Goal: Task Accomplishment & Management: Manage account settings

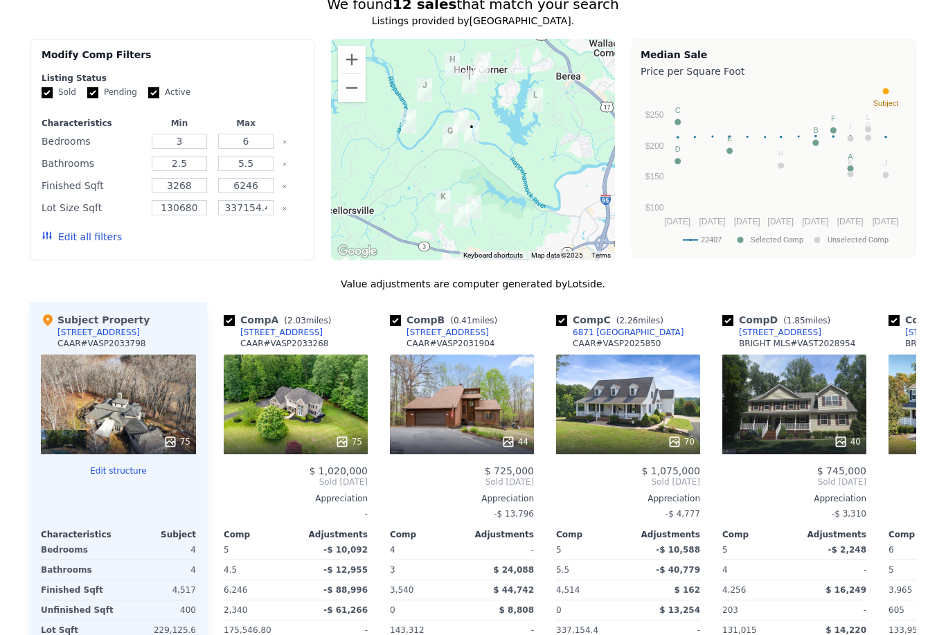
scroll to position [1257, 0]
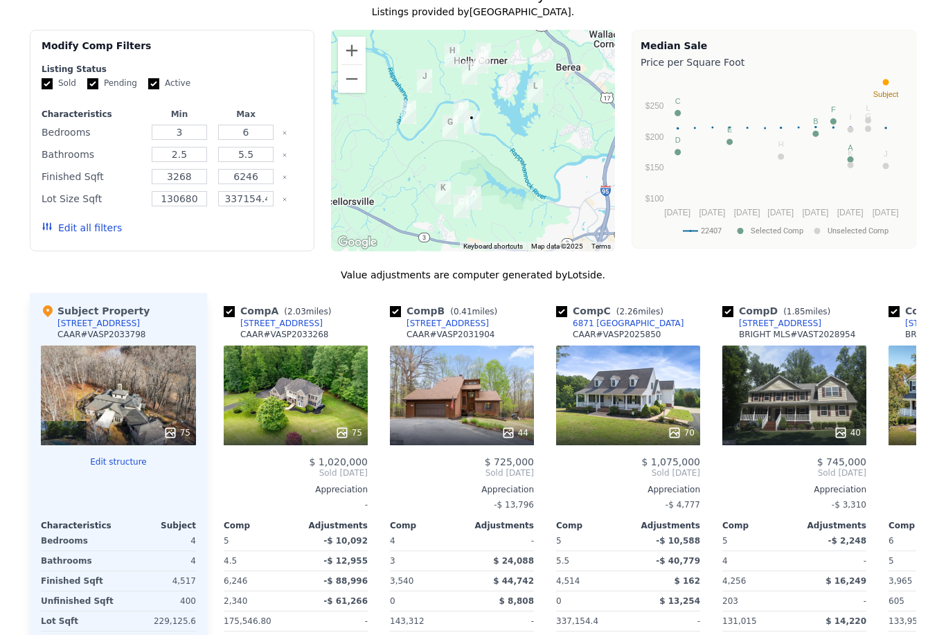
click at [397, 307] on input "checkbox" at bounding box center [395, 311] width 11 height 11
checkbox input "false"
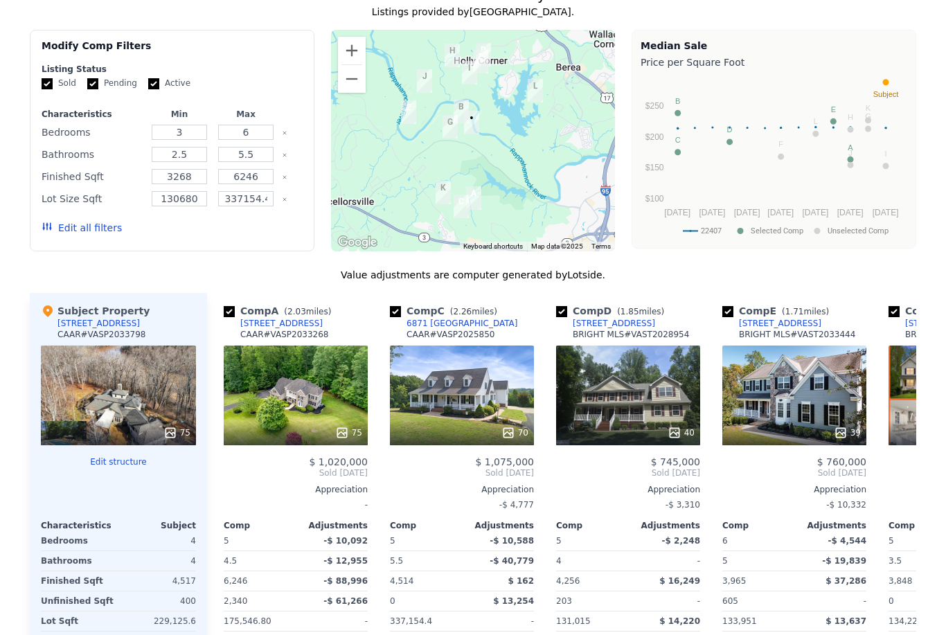
click at [395, 311] on input "checkbox" at bounding box center [395, 311] width 11 height 11
checkbox input "false"
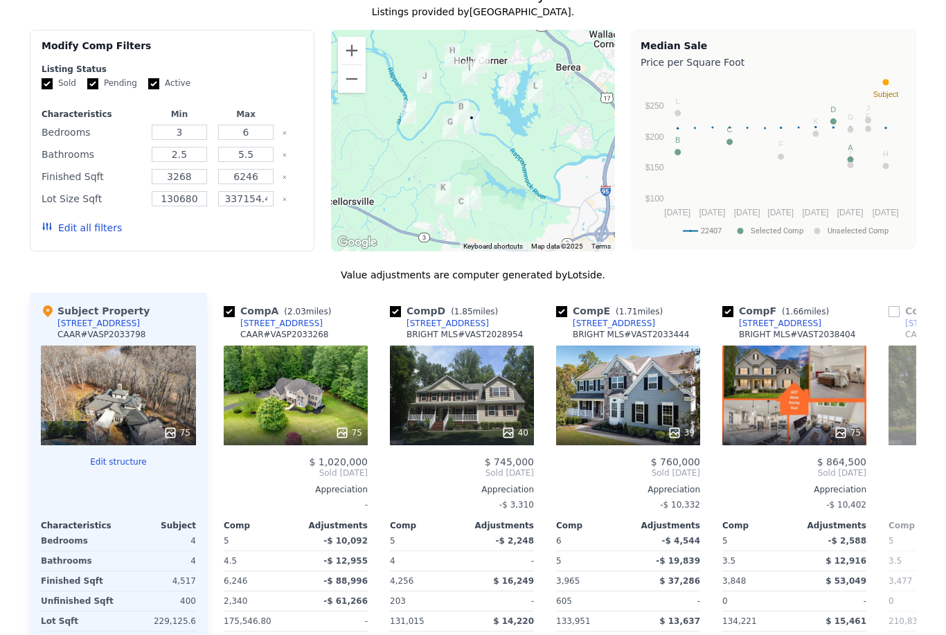
click at [394, 307] on input "checkbox" at bounding box center [395, 311] width 11 height 11
checkbox input "false"
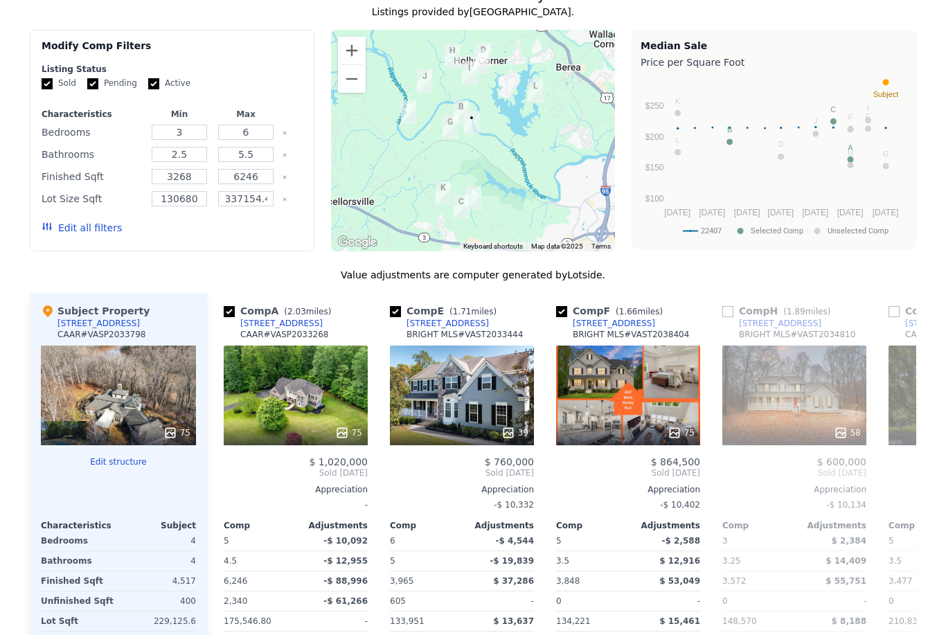
click at [395, 308] on input "checkbox" at bounding box center [395, 311] width 11 height 11
checkbox input "false"
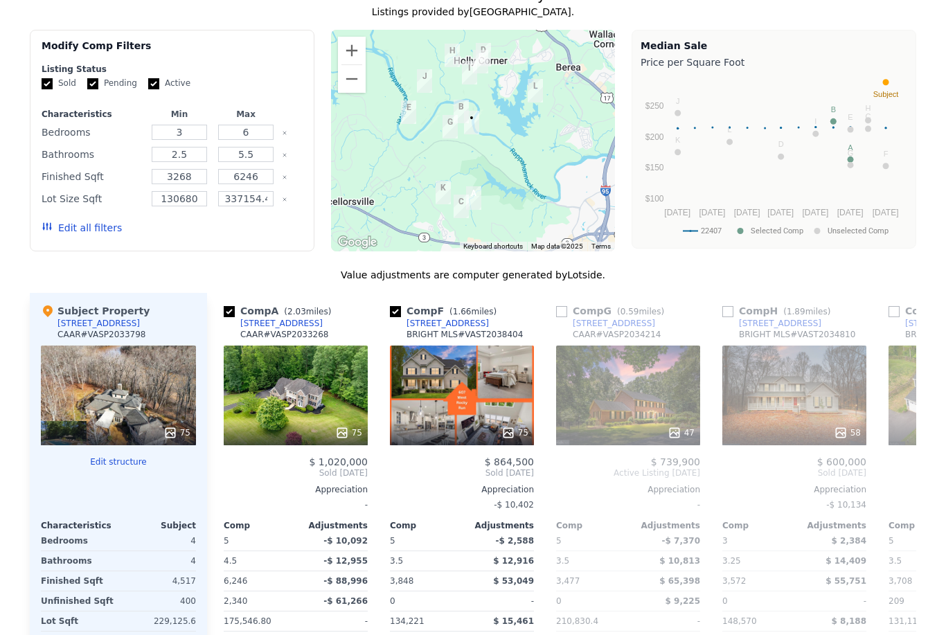
click at [397, 308] on input "checkbox" at bounding box center [395, 311] width 11 height 11
checkbox input "false"
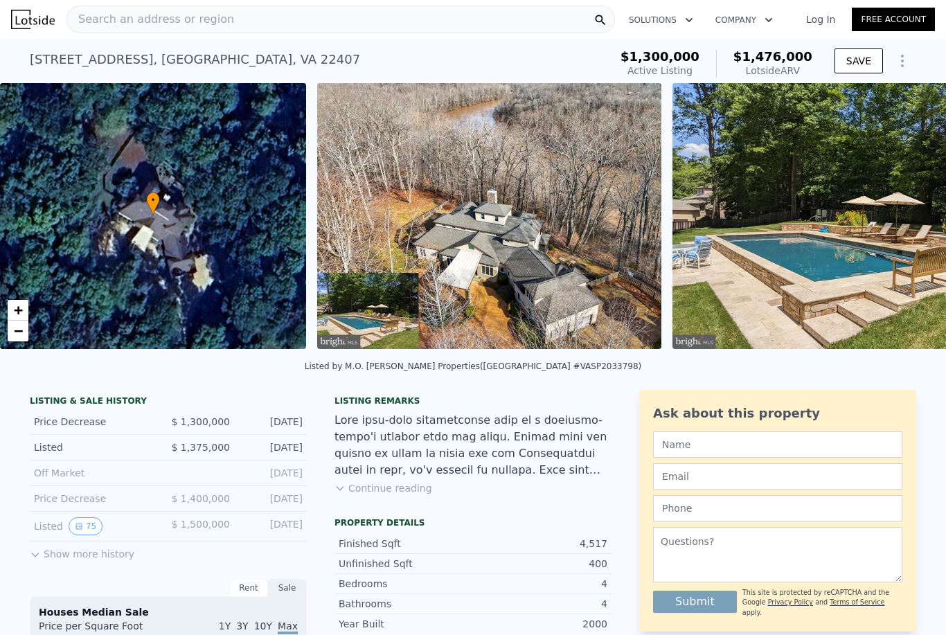
scroll to position [0, 0]
click at [819, 17] on link "Log In" at bounding box center [820, 19] width 62 height 14
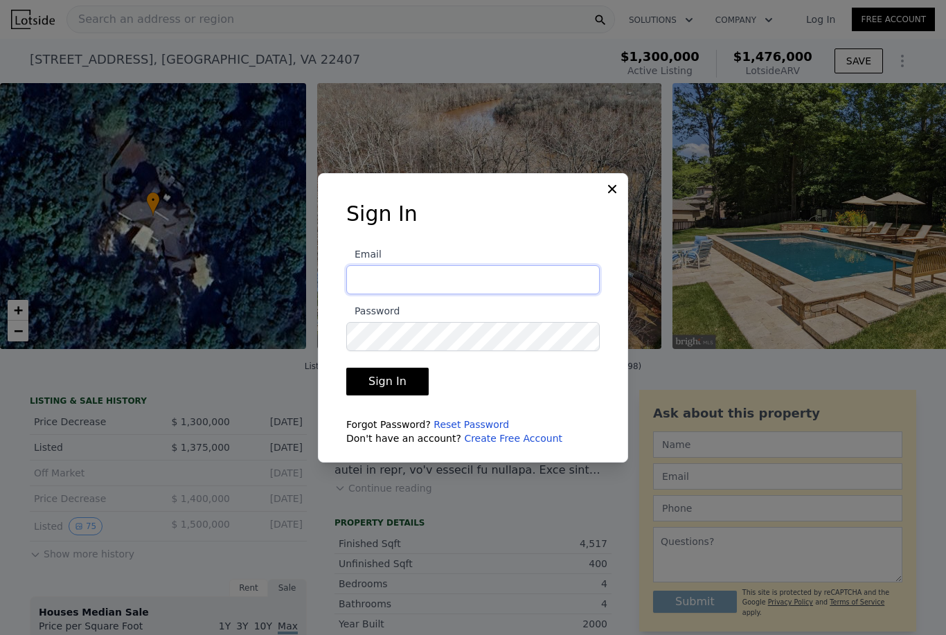
type input "[EMAIL_ADDRESS][DOMAIN_NAME]"
click at [385, 395] on button "Sign In" at bounding box center [387, 382] width 82 height 28
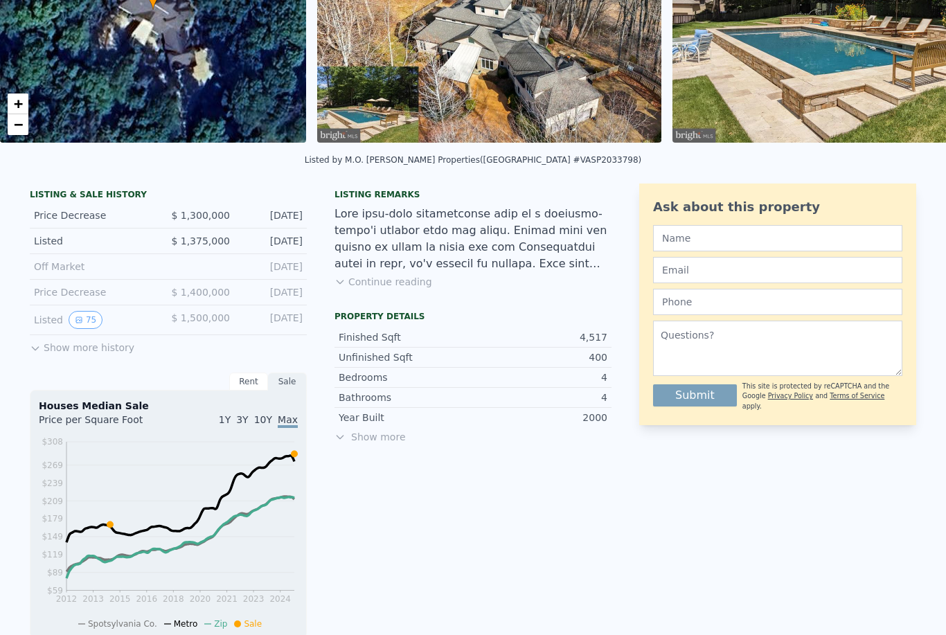
scroll to position [204, 0]
